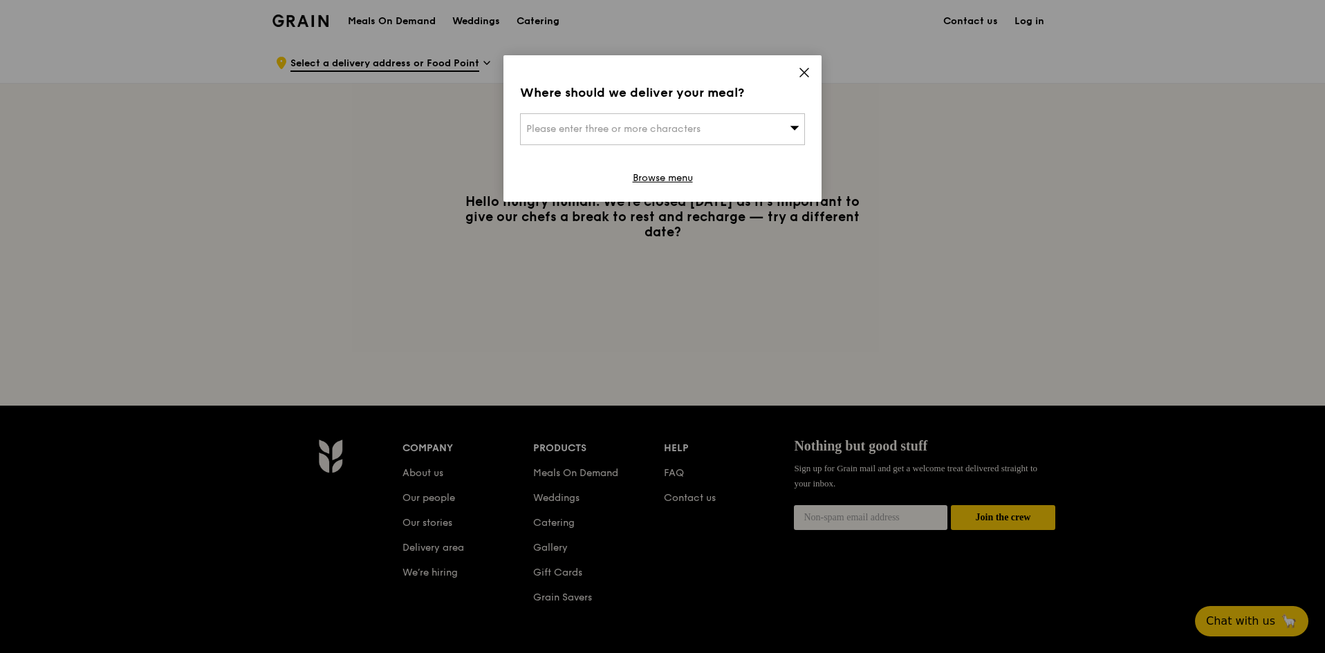
click at [771, 135] on div "Please enter three or more characters" at bounding box center [662, 129] width 285 height 32
click at [813, 68] on div "Where should we deliver your meal? Please enter three or more characters Please…" at bounding box center [662, 128] width 318 height 147
click at [714, 132] on div "Please enter three or more characters" at bounding box center [662, 129] width 285 height 32
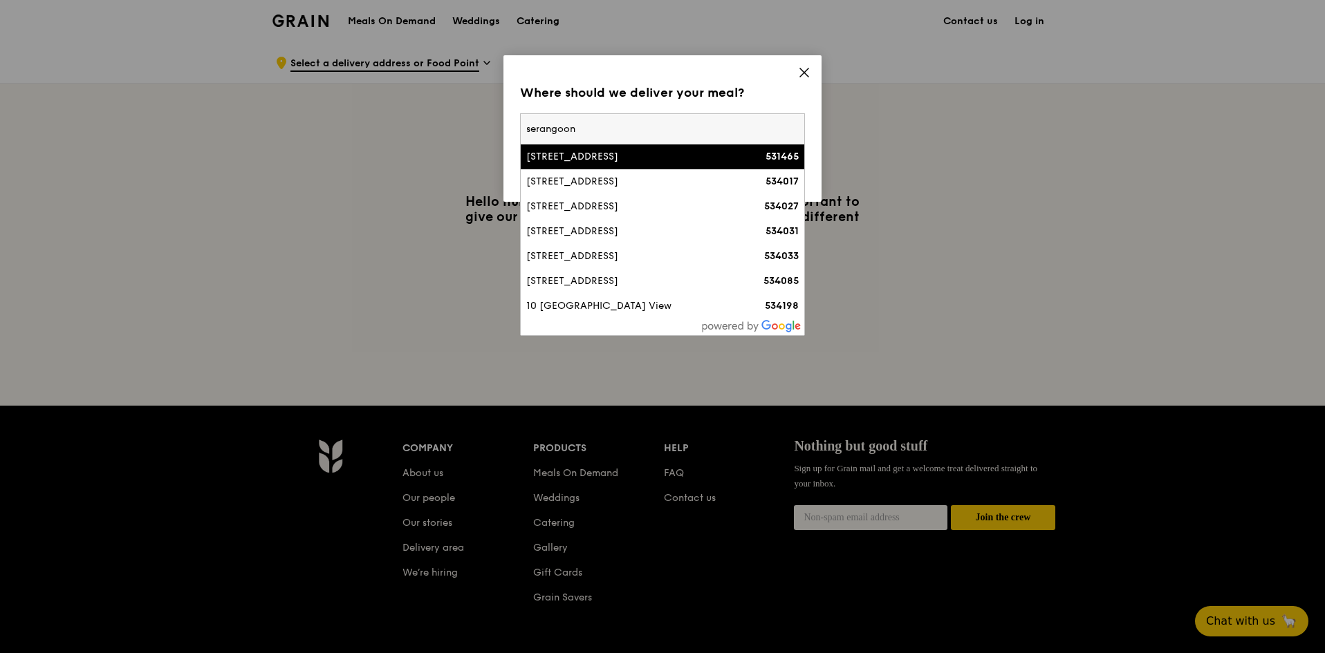
type input "serangoon"
click at [680, 156] on div "[STREET_ADDRESS]" at bounding box center [628, 157] width 205 height 14
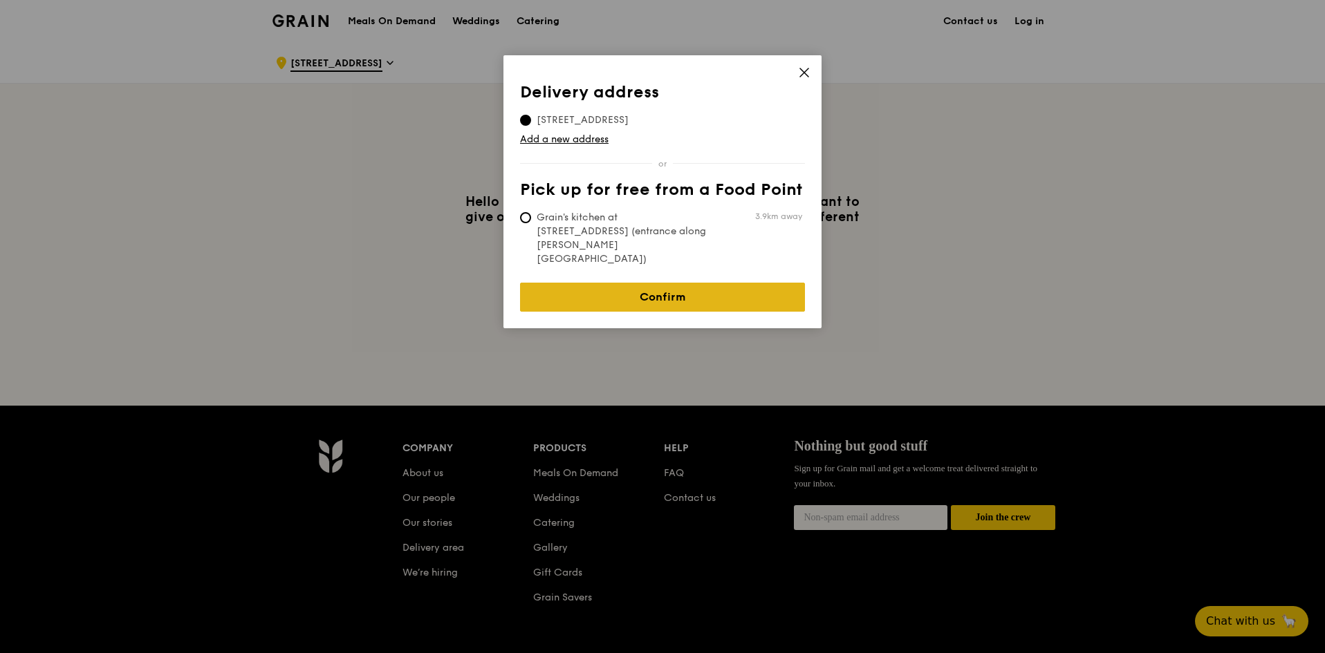
click at [643, 283] on link "Confirm" at bounding box center [662, 297] width 285 height 29
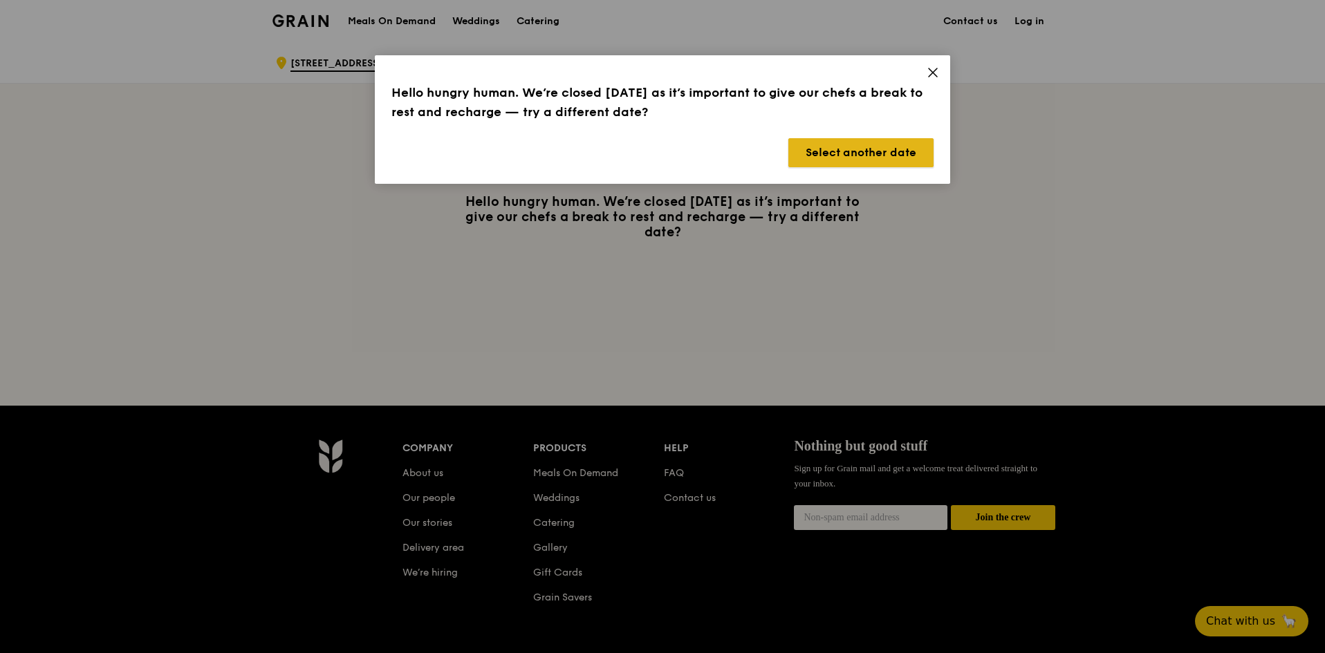
click at [880, 149] on button "Select another date" at bounding box center [860, 152] width 145 height 29
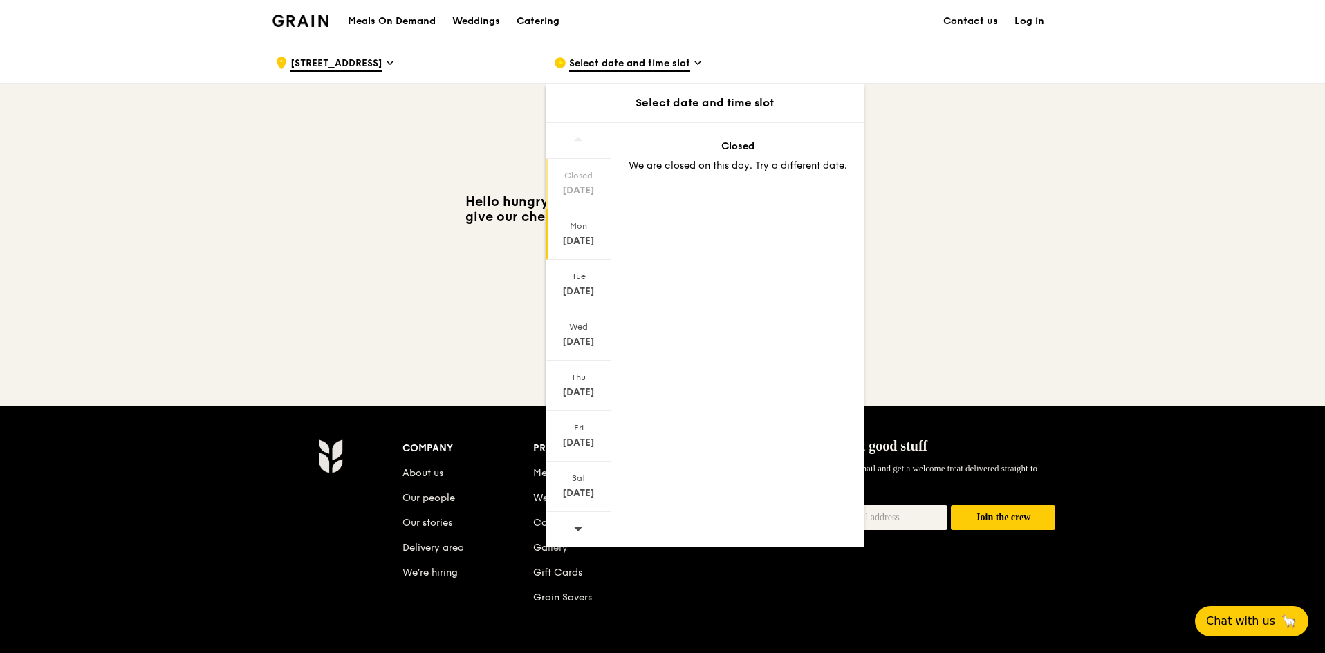
click at [573, 239] on div "[DATE]" at bounding box center [579, 241] width 62 height 14
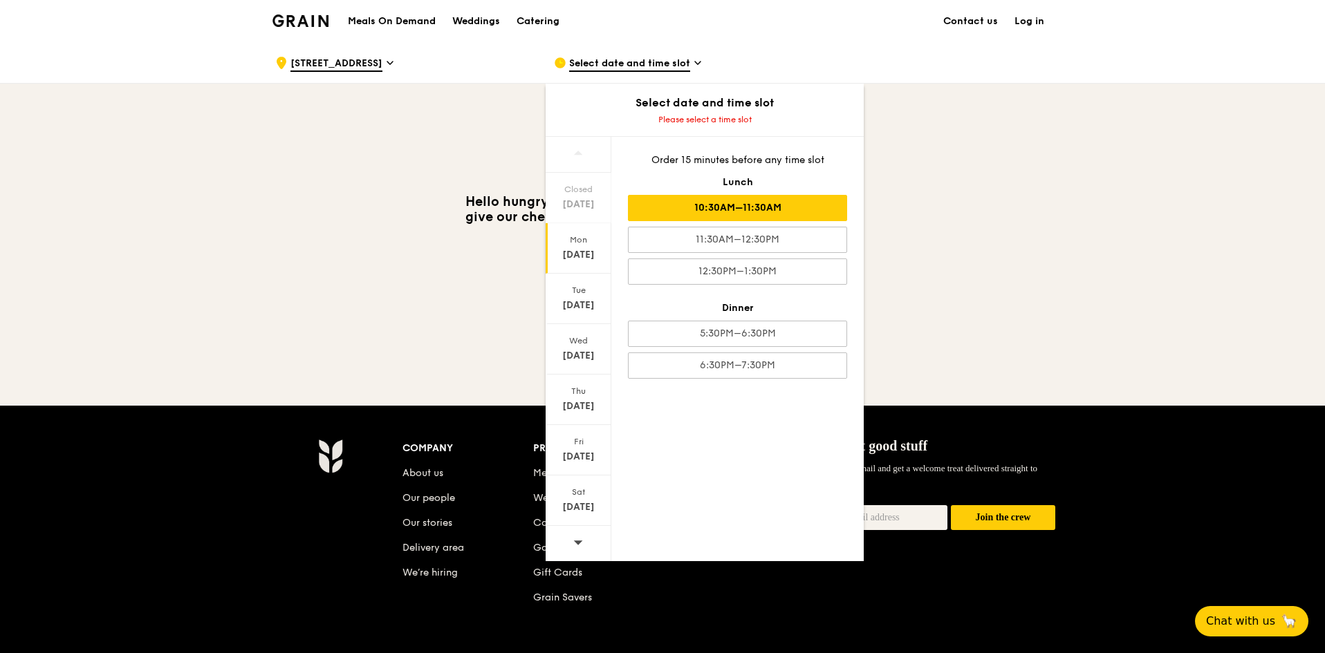
click at [778, 206] on div "10:30AM–11:30AM" at bounding box center [737, 208] width 219 height 26
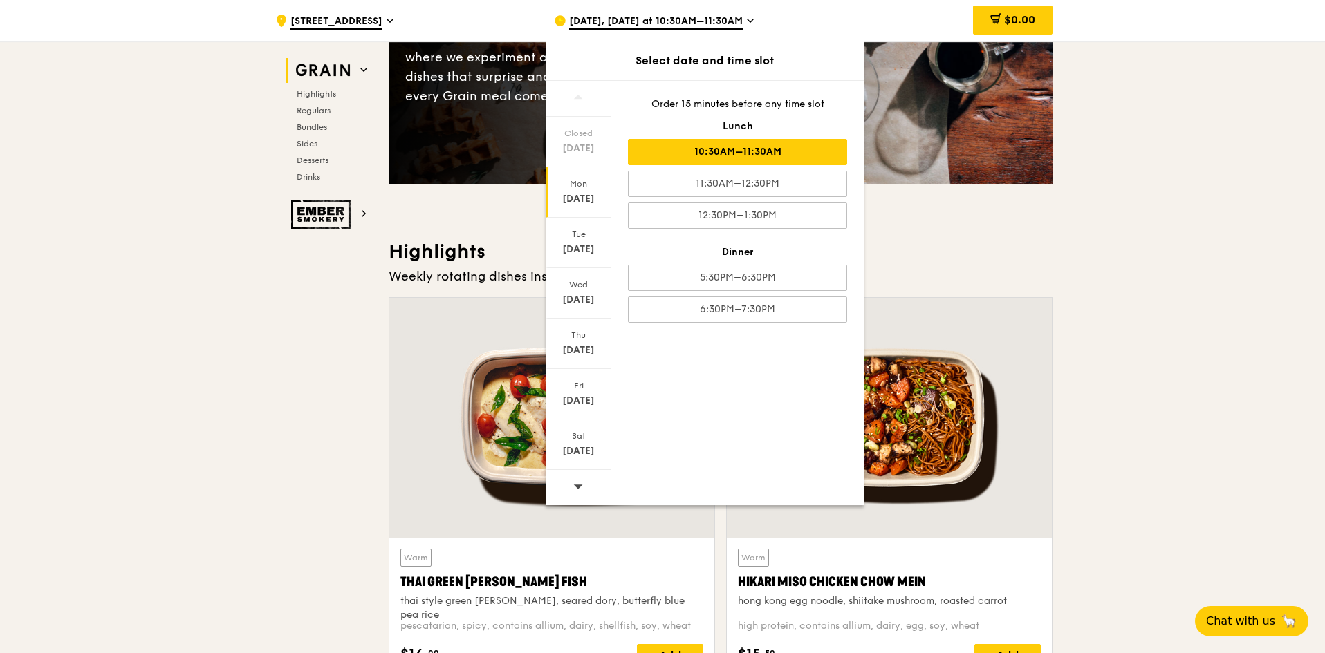
scroll to position [277, 0]
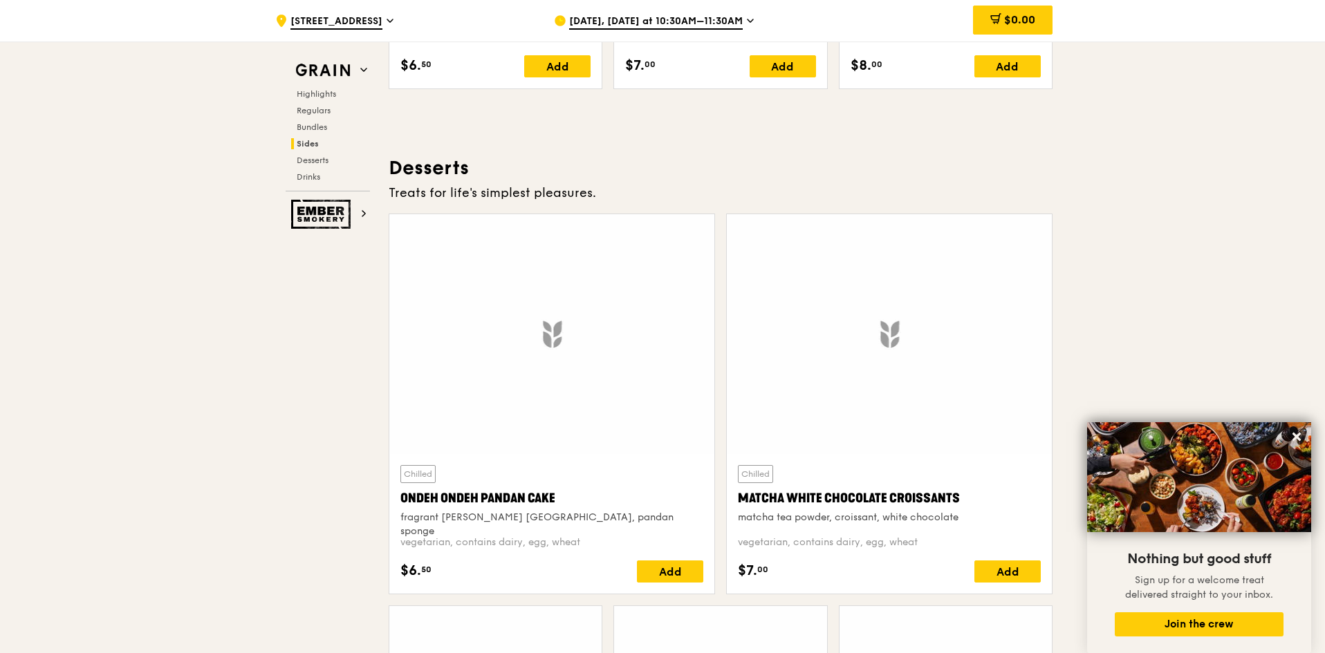
scroll to position [3942, 0]
